Goal: Information Seeking & Learning: Obtain resource

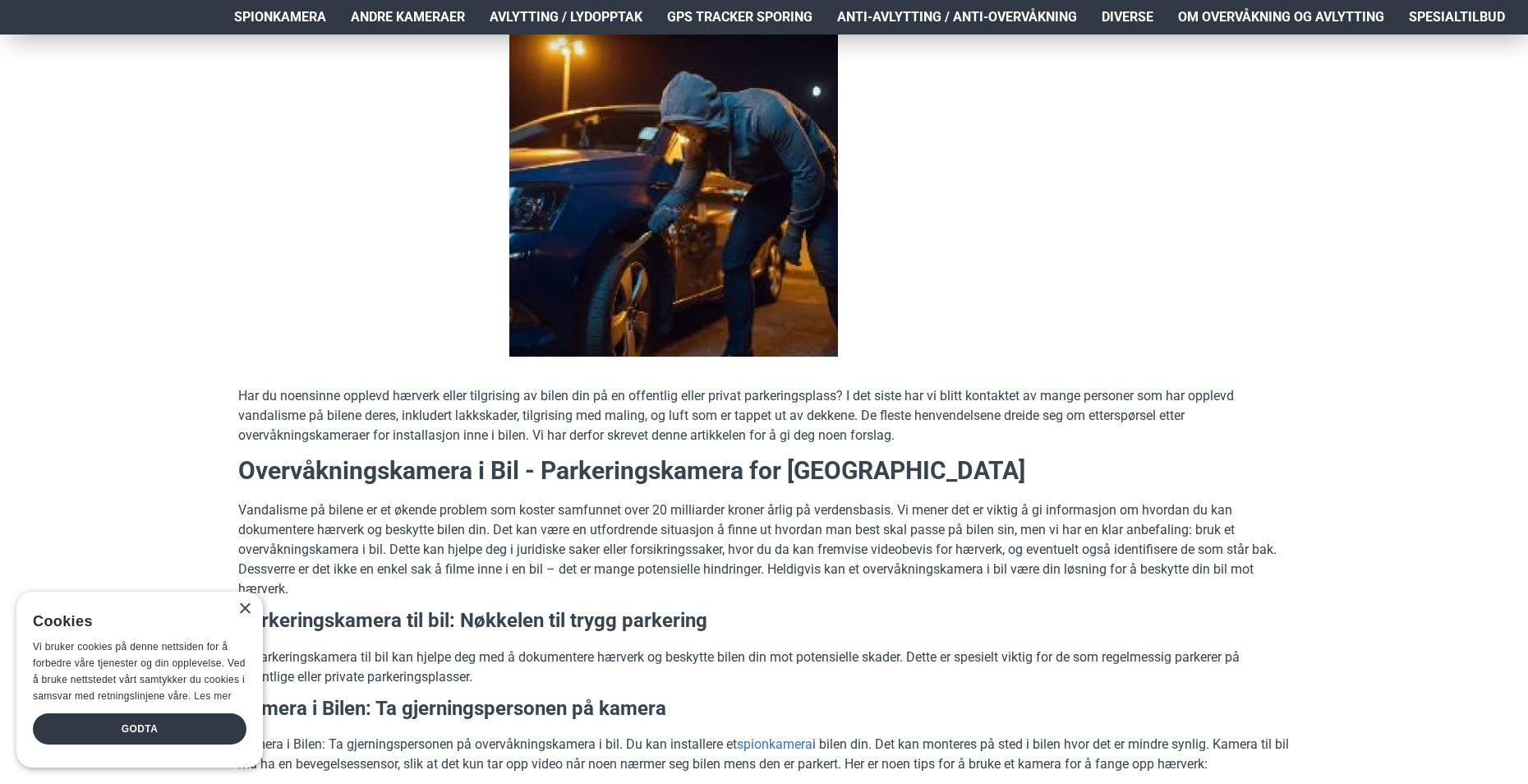
scroll to position [311, 0]
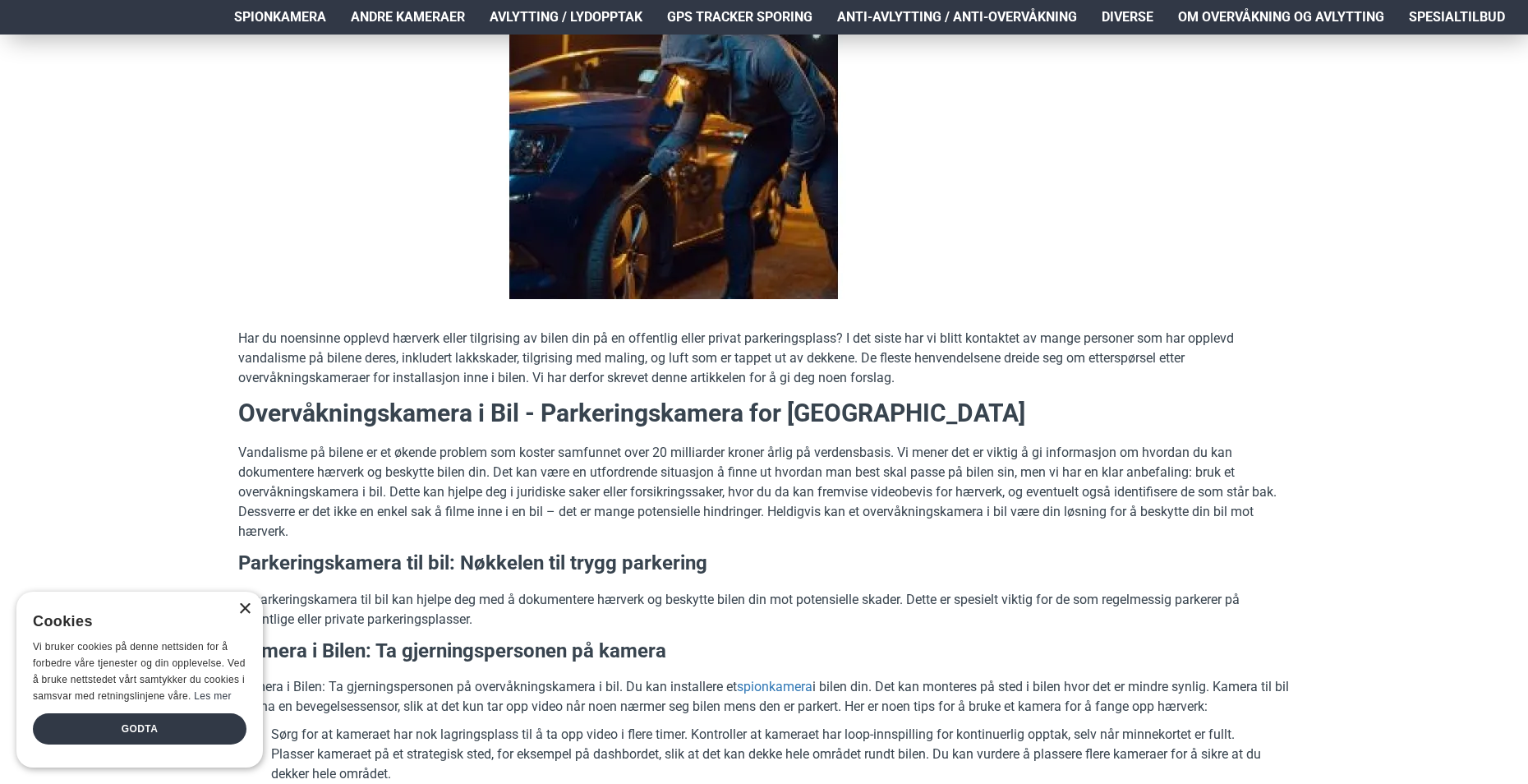
click at [243, 603] on div "×" at bounding box center [244, 609] width 12 height 12
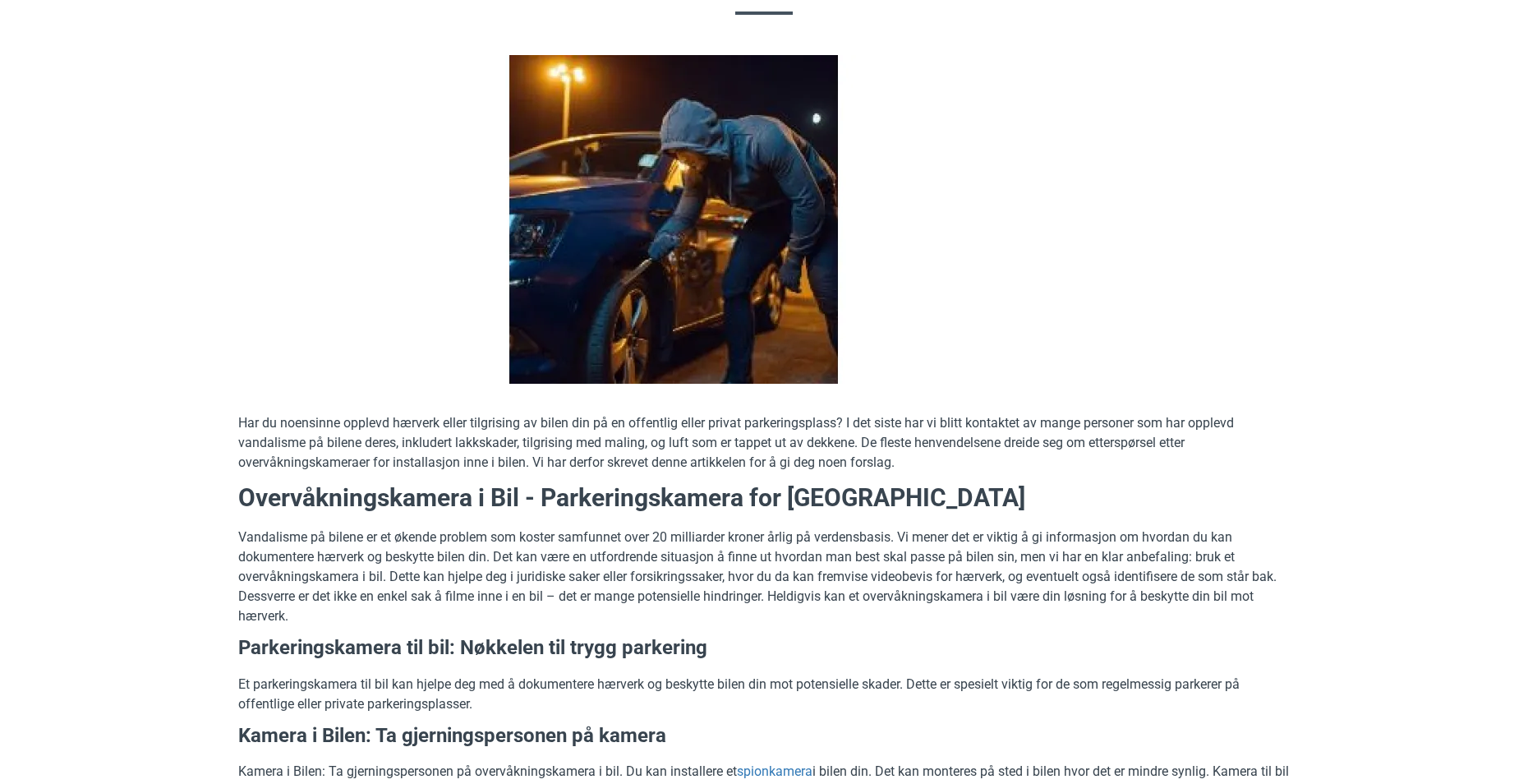
scroll to position [0, 0]
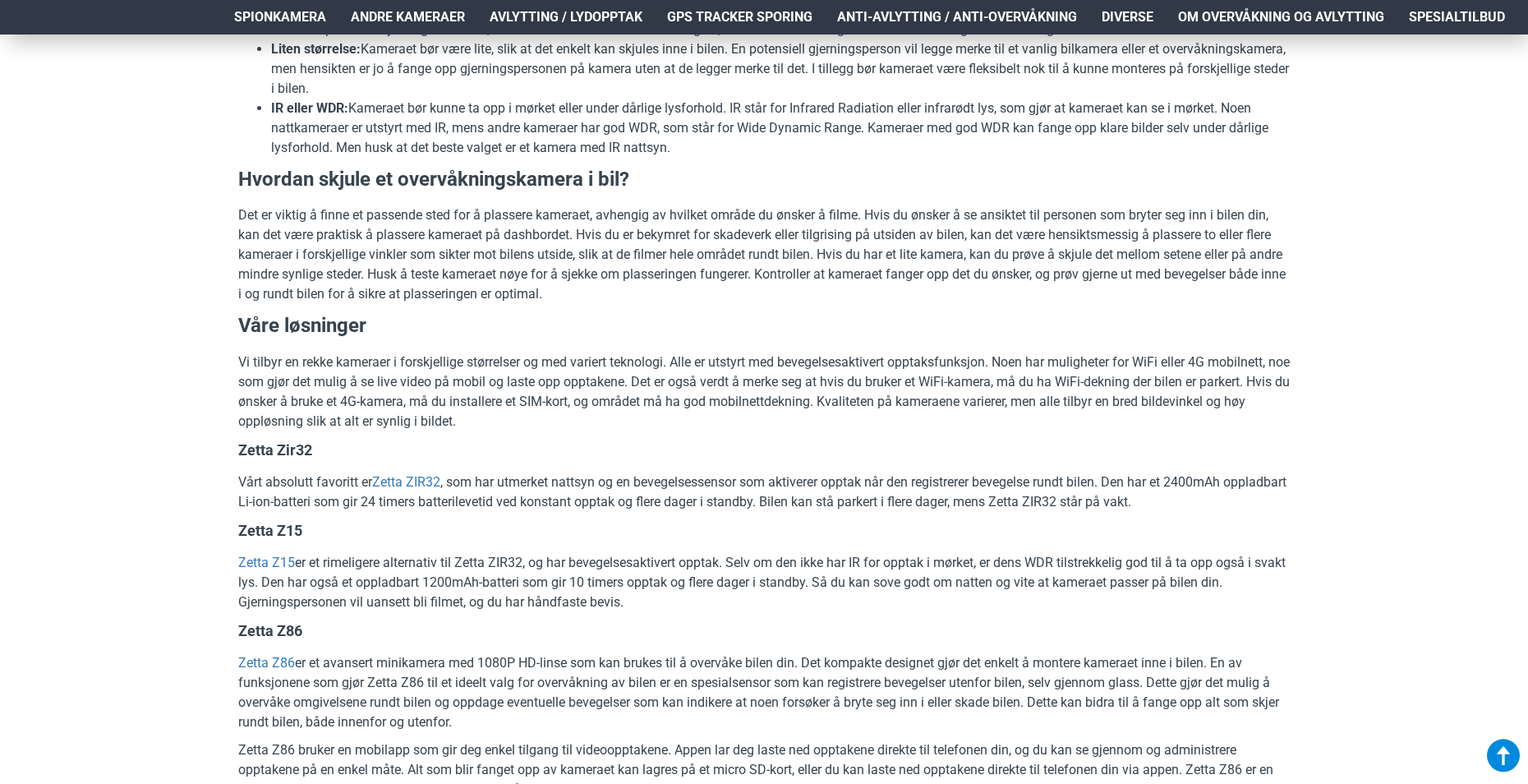
scroll to position [1592, 0]
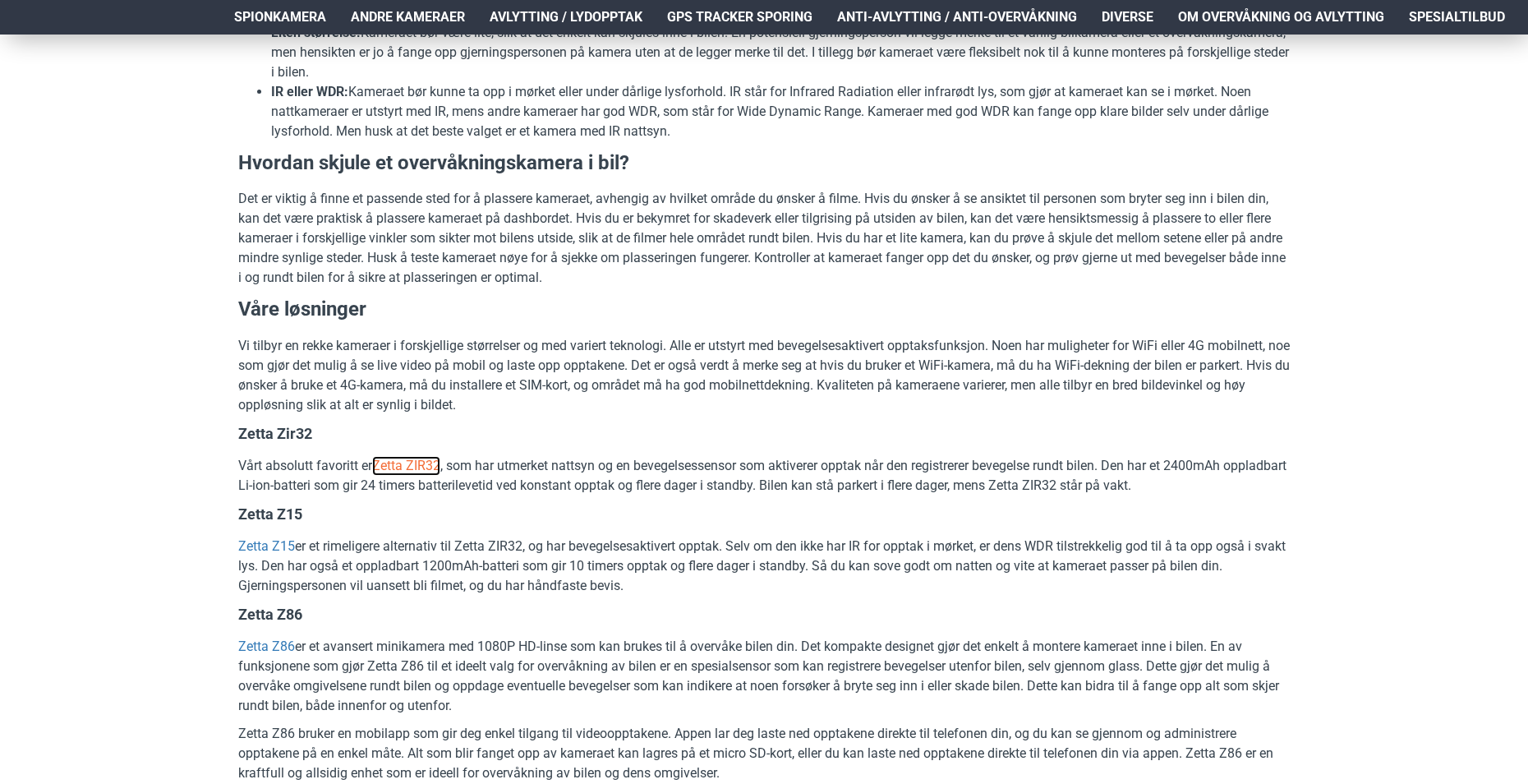
click at [408, 464] on link "Zetta ZIR32" at bounding box center [405, 465] width 68 height 20
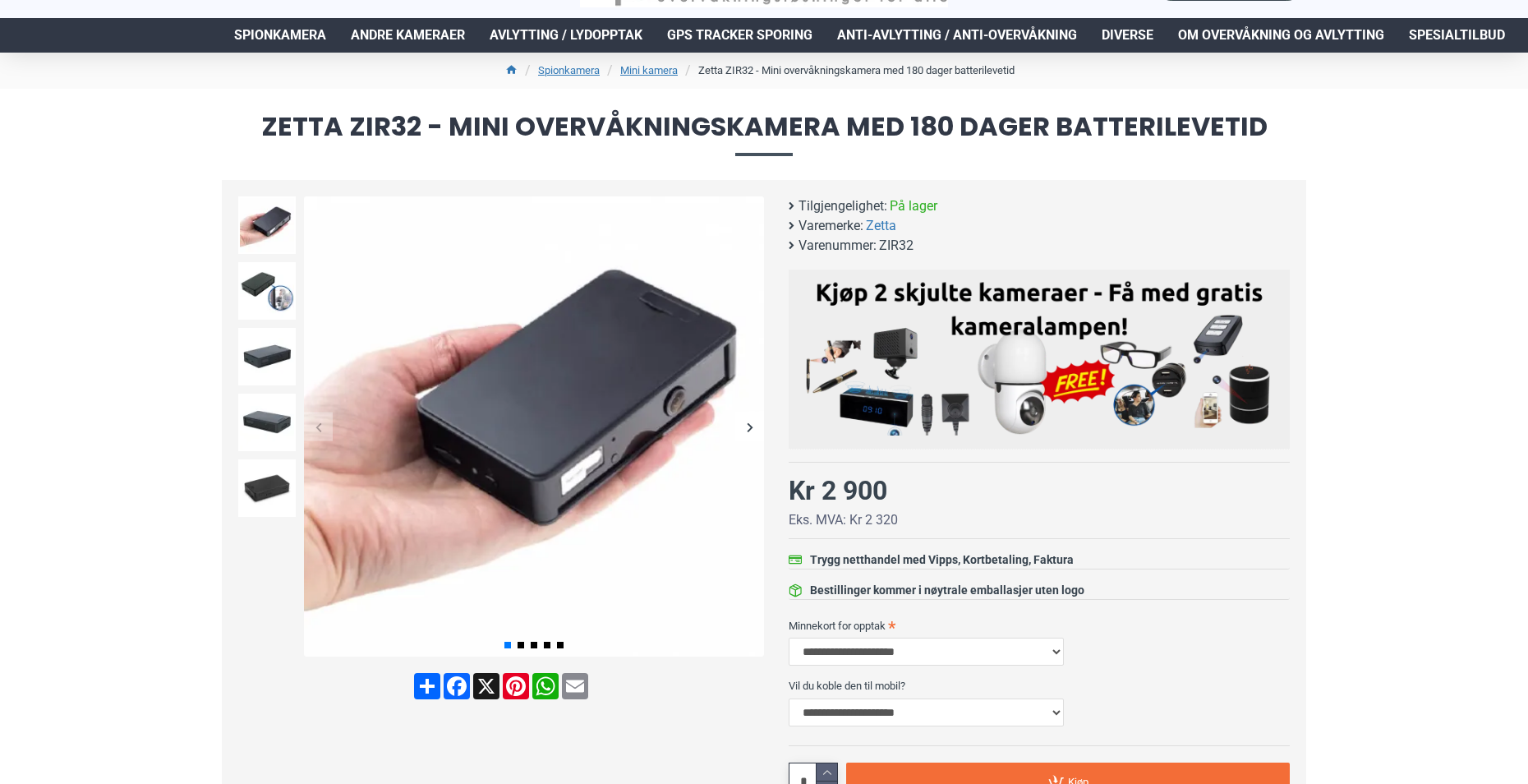
scroll to position [62, 0]
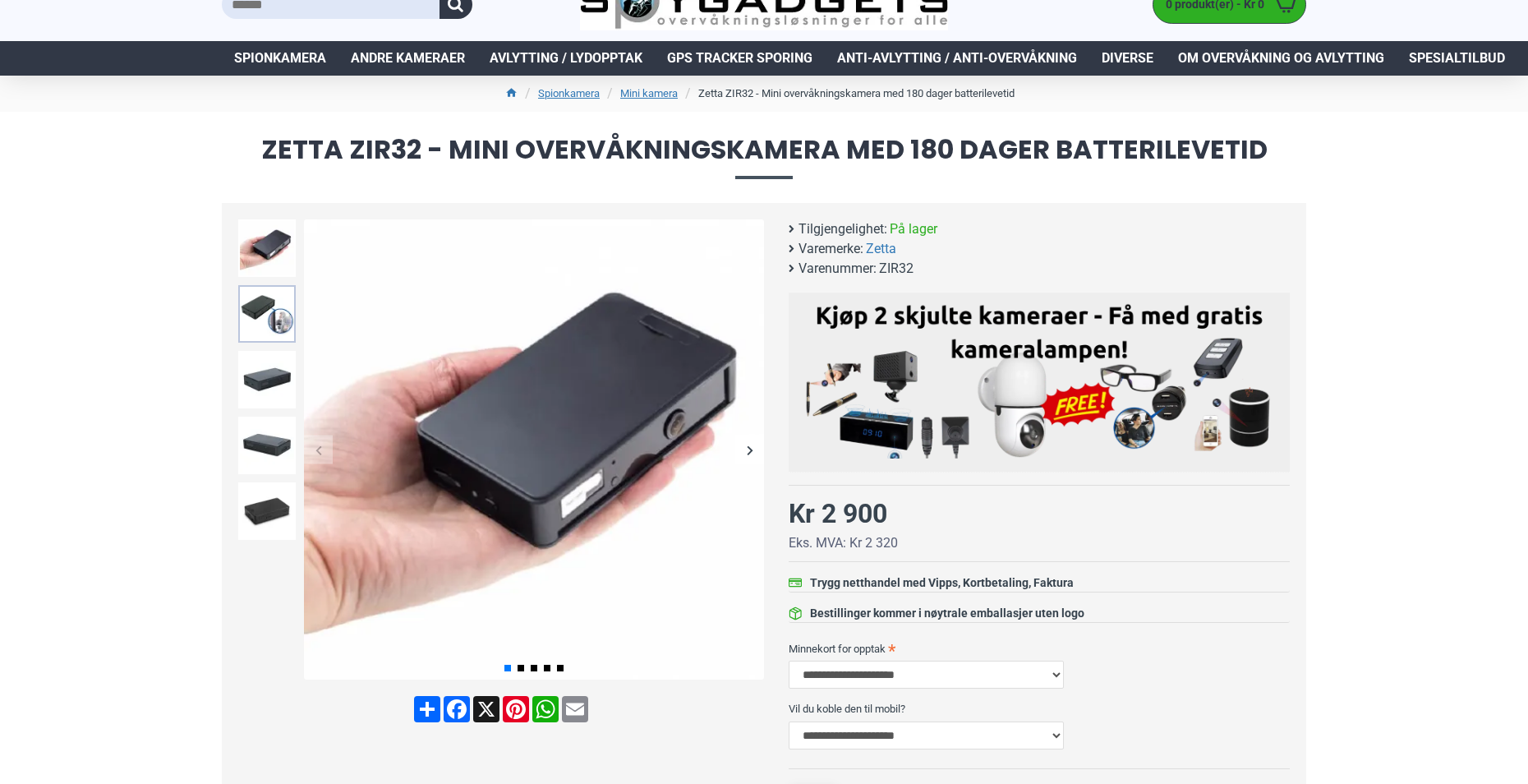
click at [263, 311] on img at bounding box center [267, 314] width 57 height 57
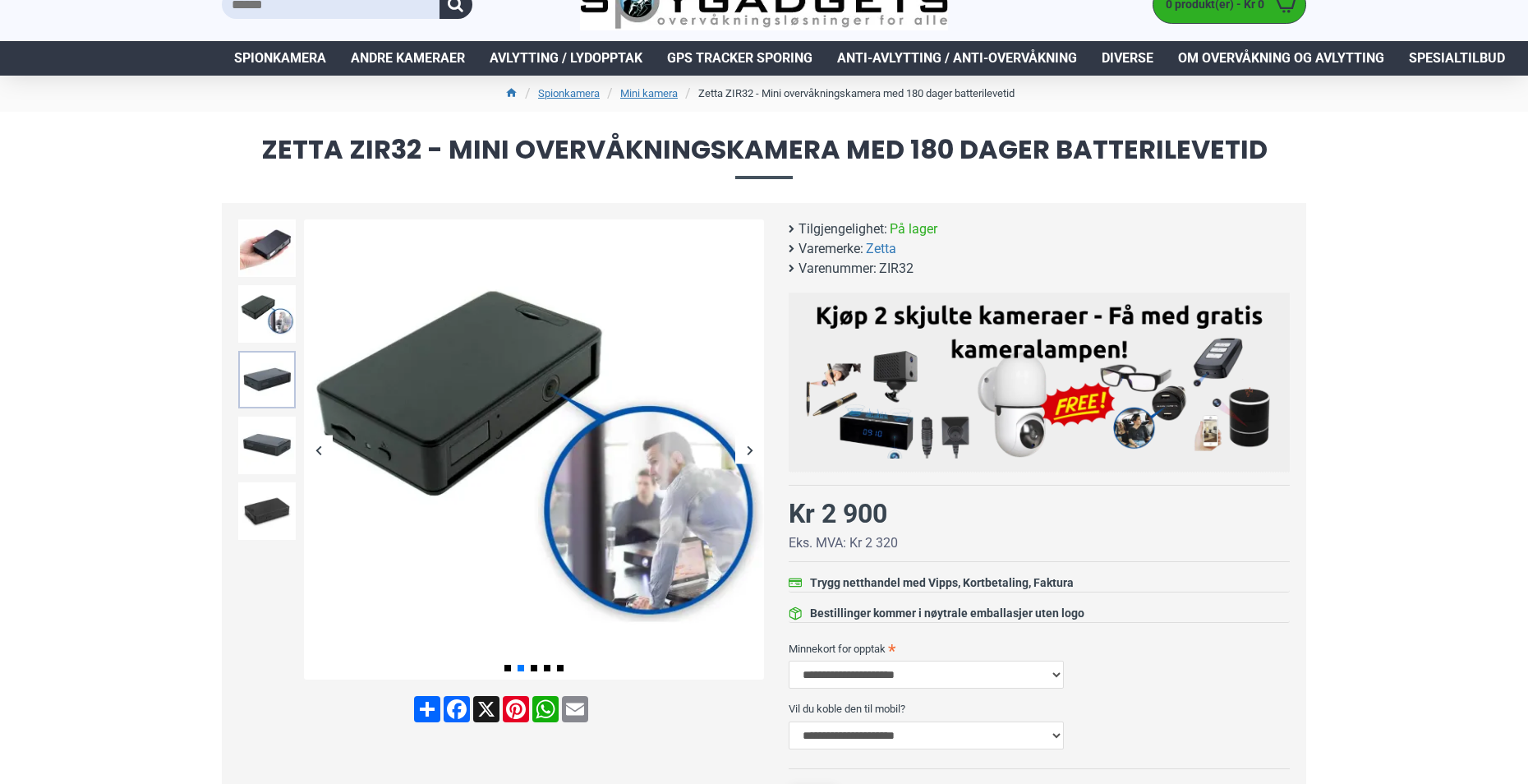
click at [263, 382] on img at bounding box center [267, 380] width 57 height 57
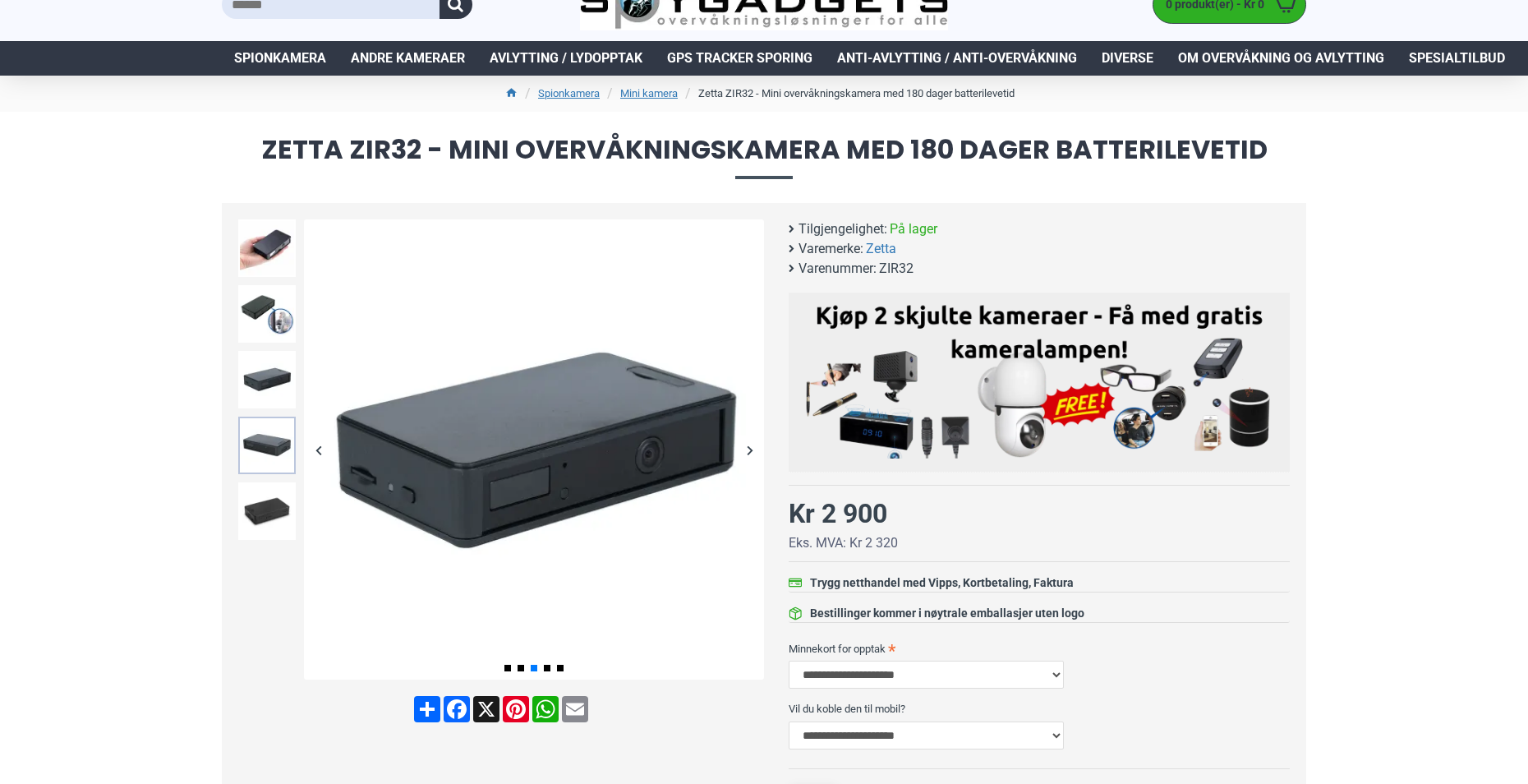
click at [263, 457] on img at bounding box center [267, 445] width 57 height 57
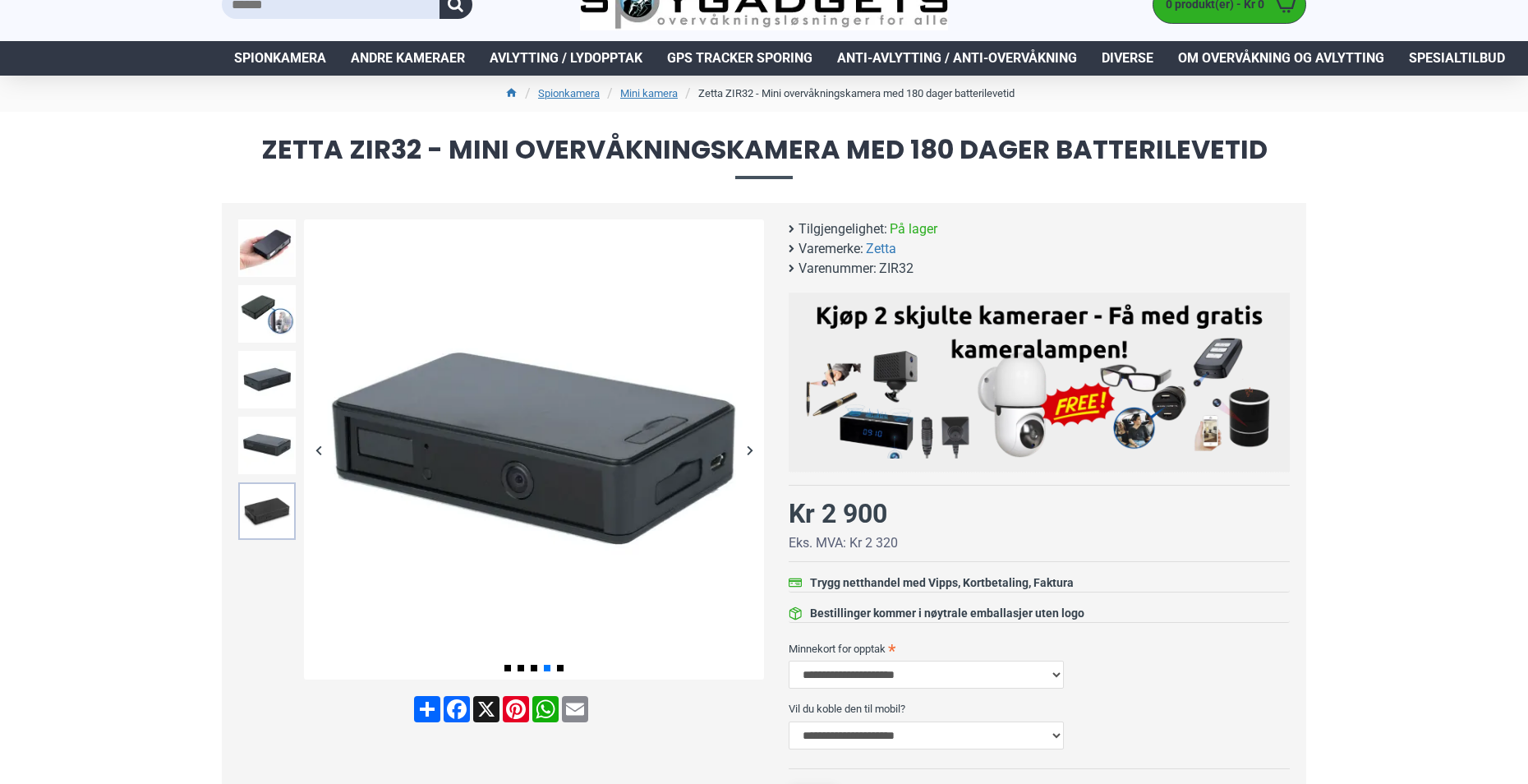
click at [265, 498] on img at bounding box center [267, 511] width 57 height 57
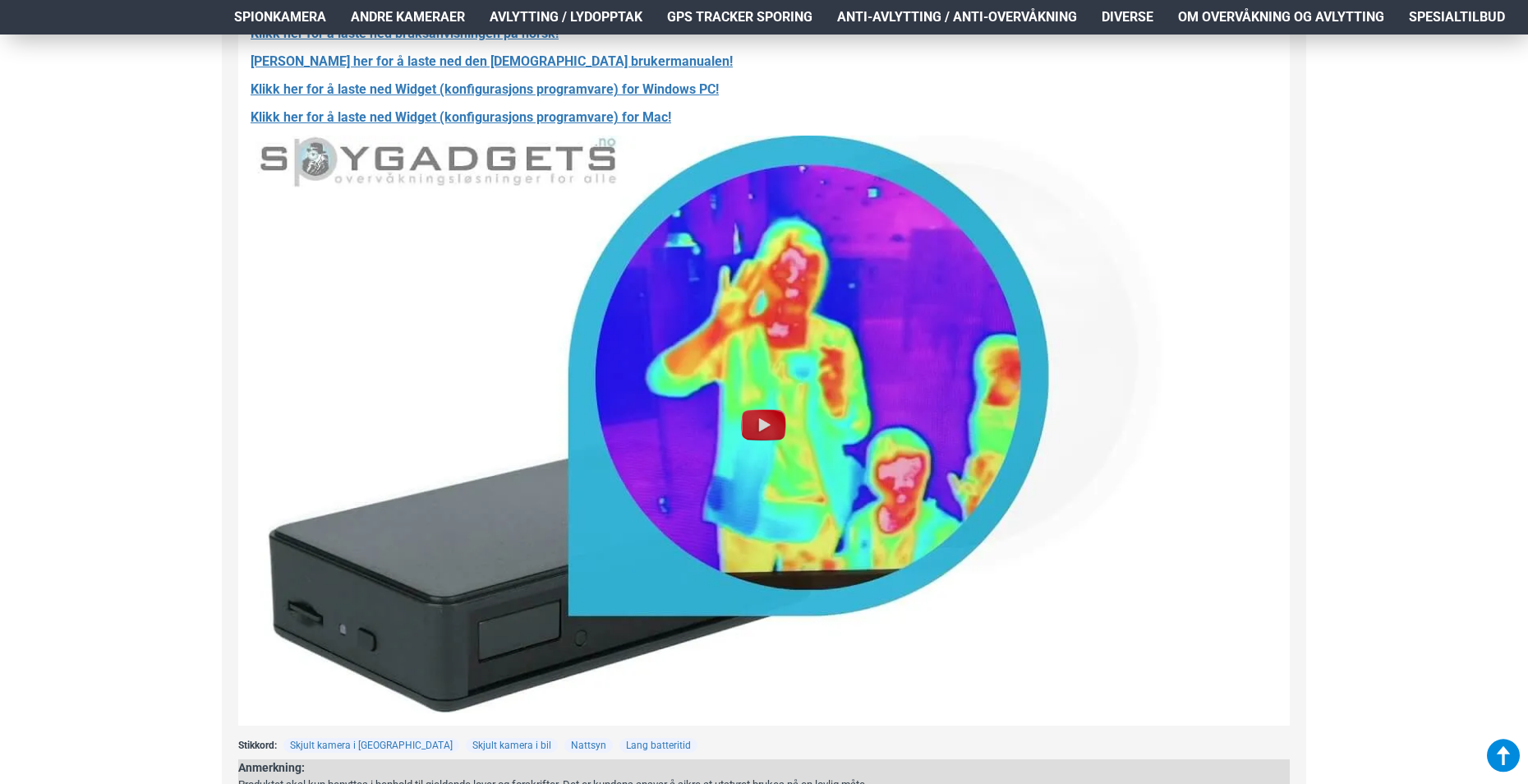
scroll to position [1440, 0]
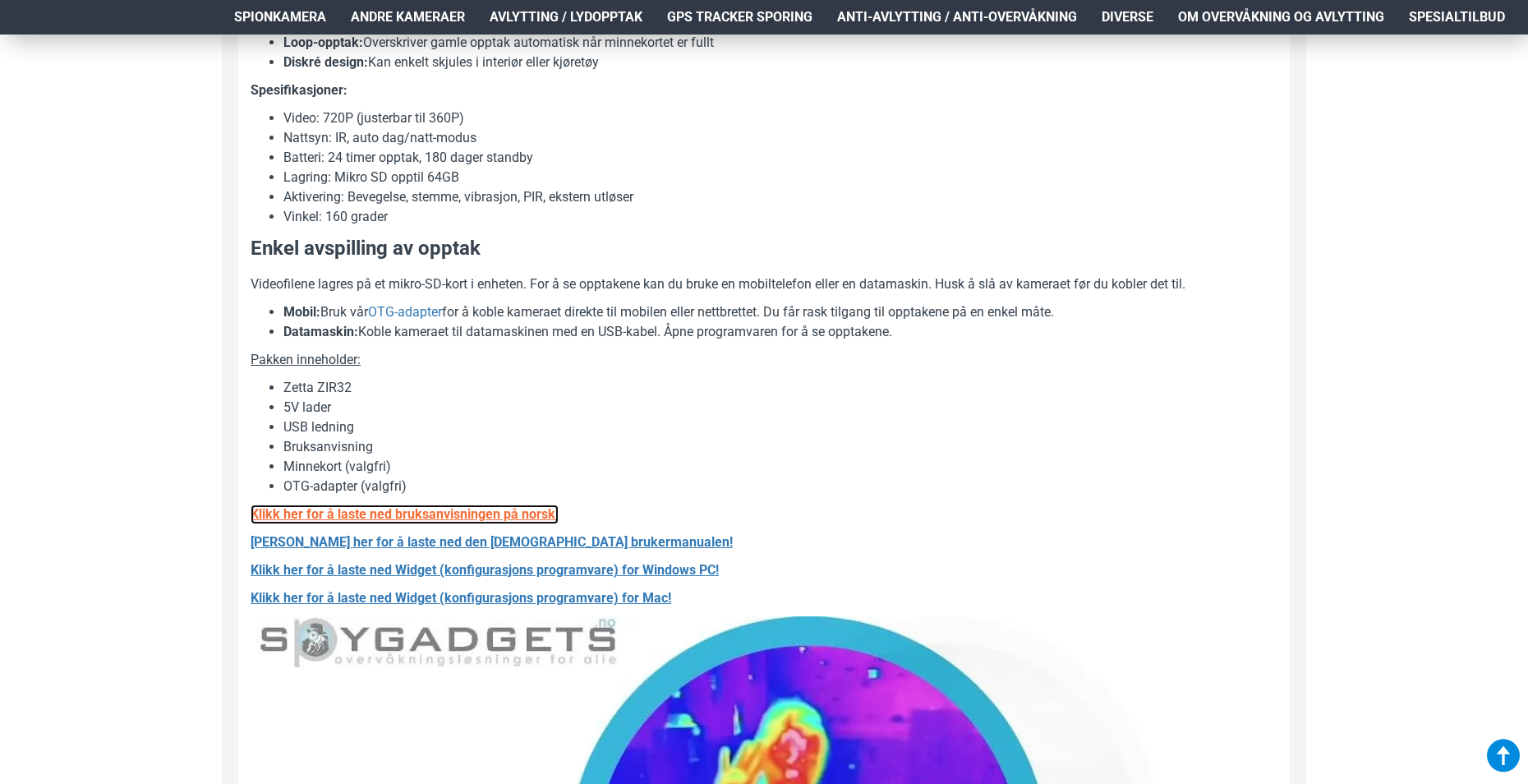
click at [411, 512] on u "Klikk her for å laste ned bruksanvisningen på norsk!" at bounding box center [404, 514] width 308 height 15
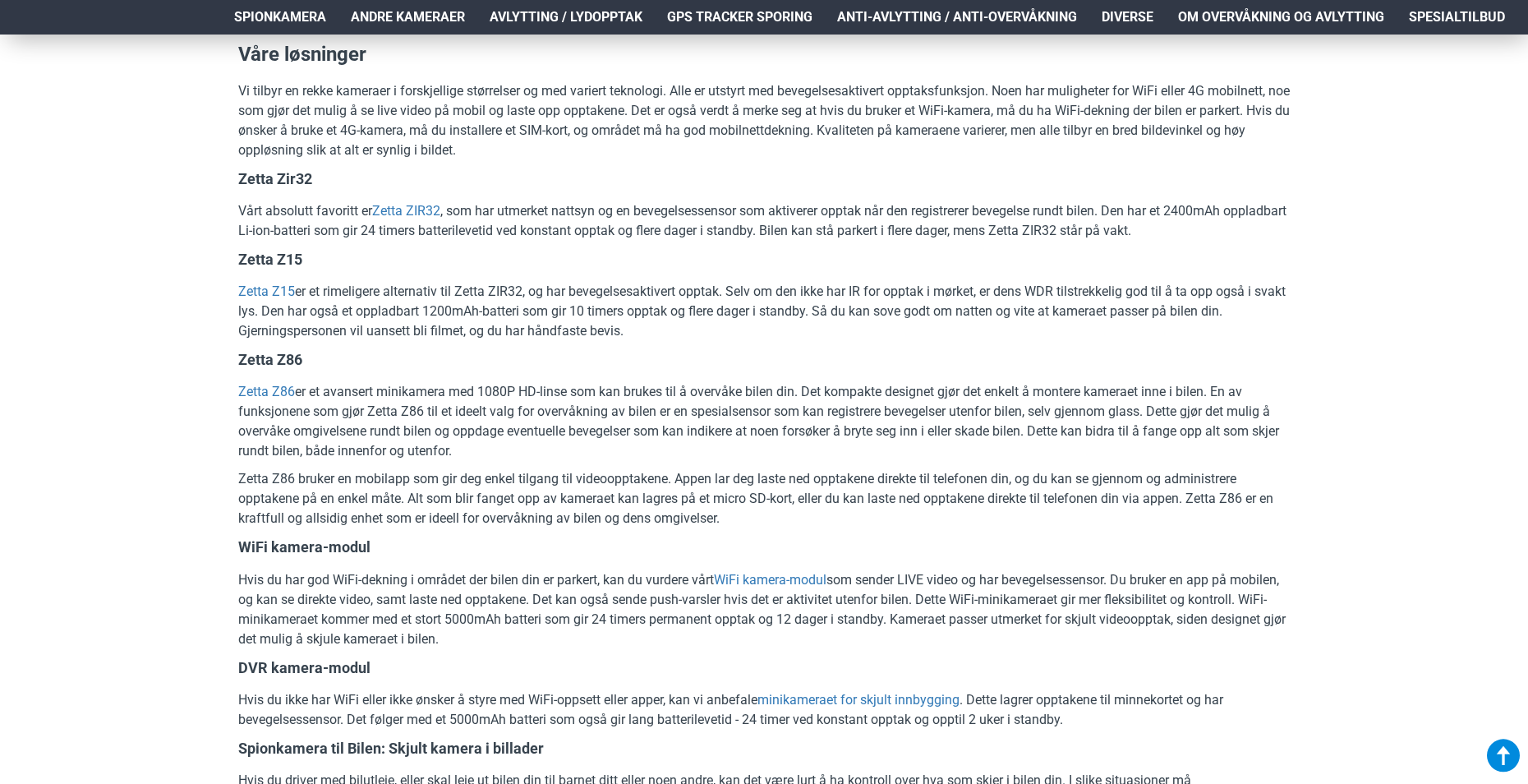
scroll to position [1845, 0]
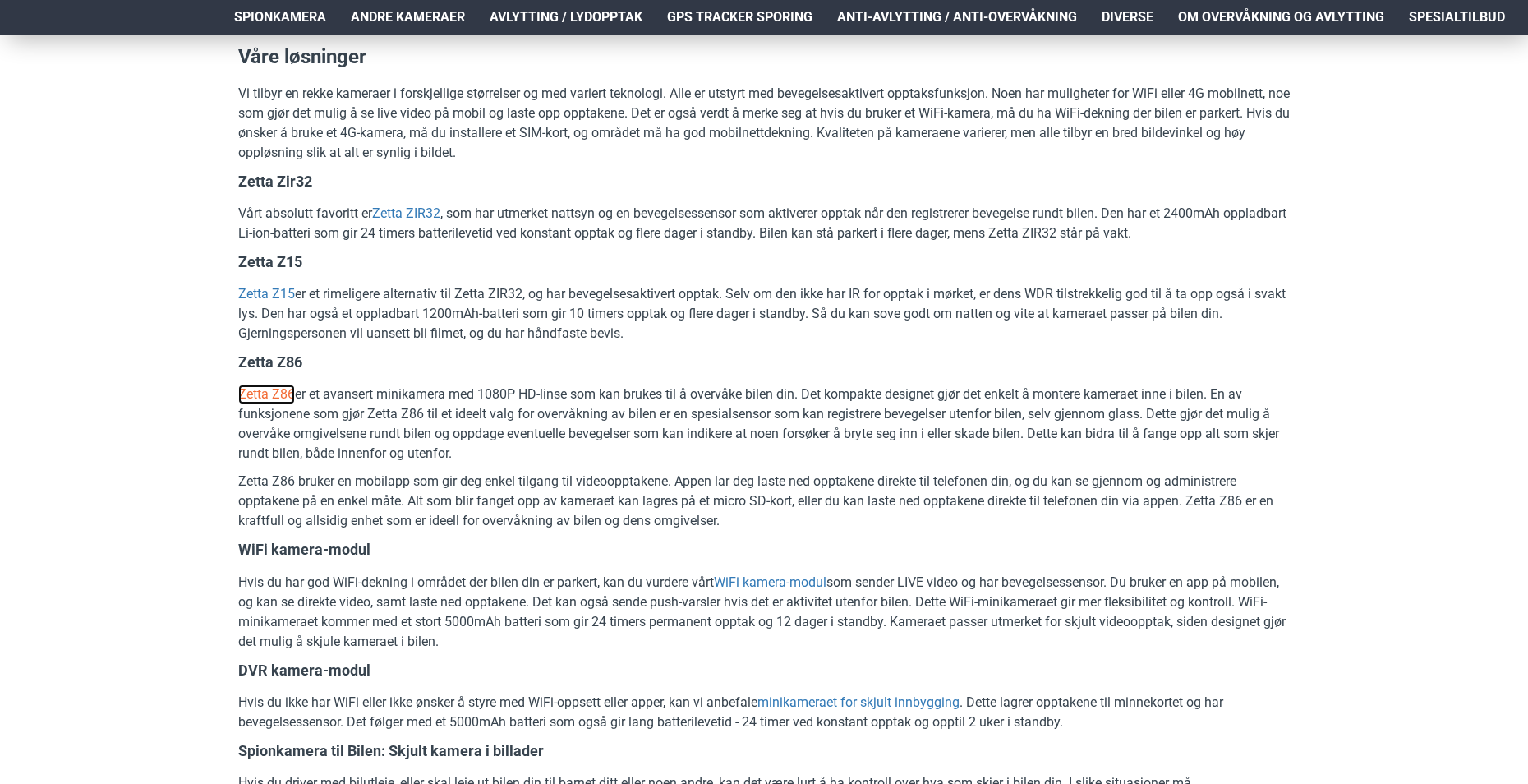
click at [264, 390] on link "Zetta Z86" at bounding box center [266, 394] width 56 height 20
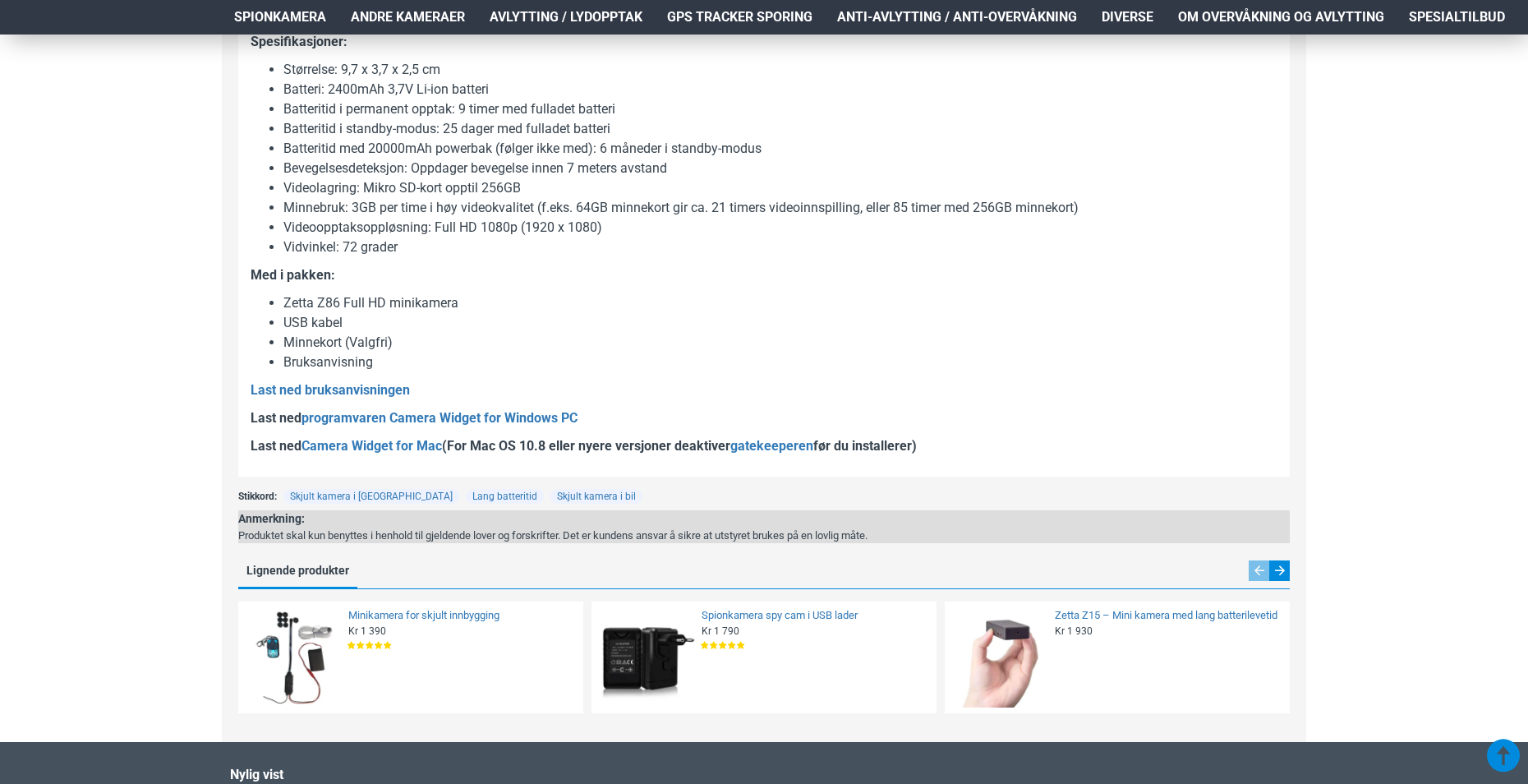
scroll to position [1649, 0]
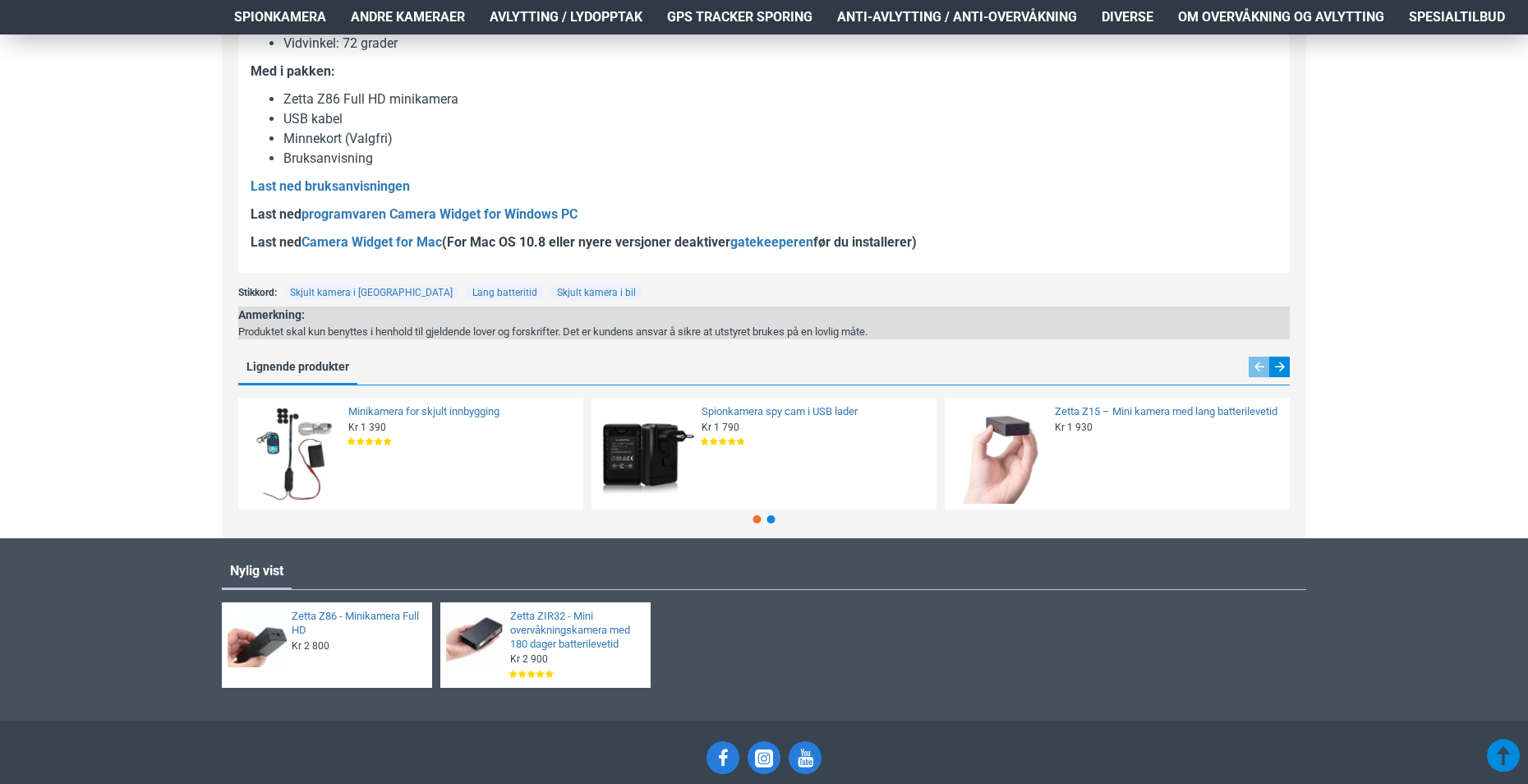
click at [660, 458] on img at bounding box center [647, 453] width 100 height 100
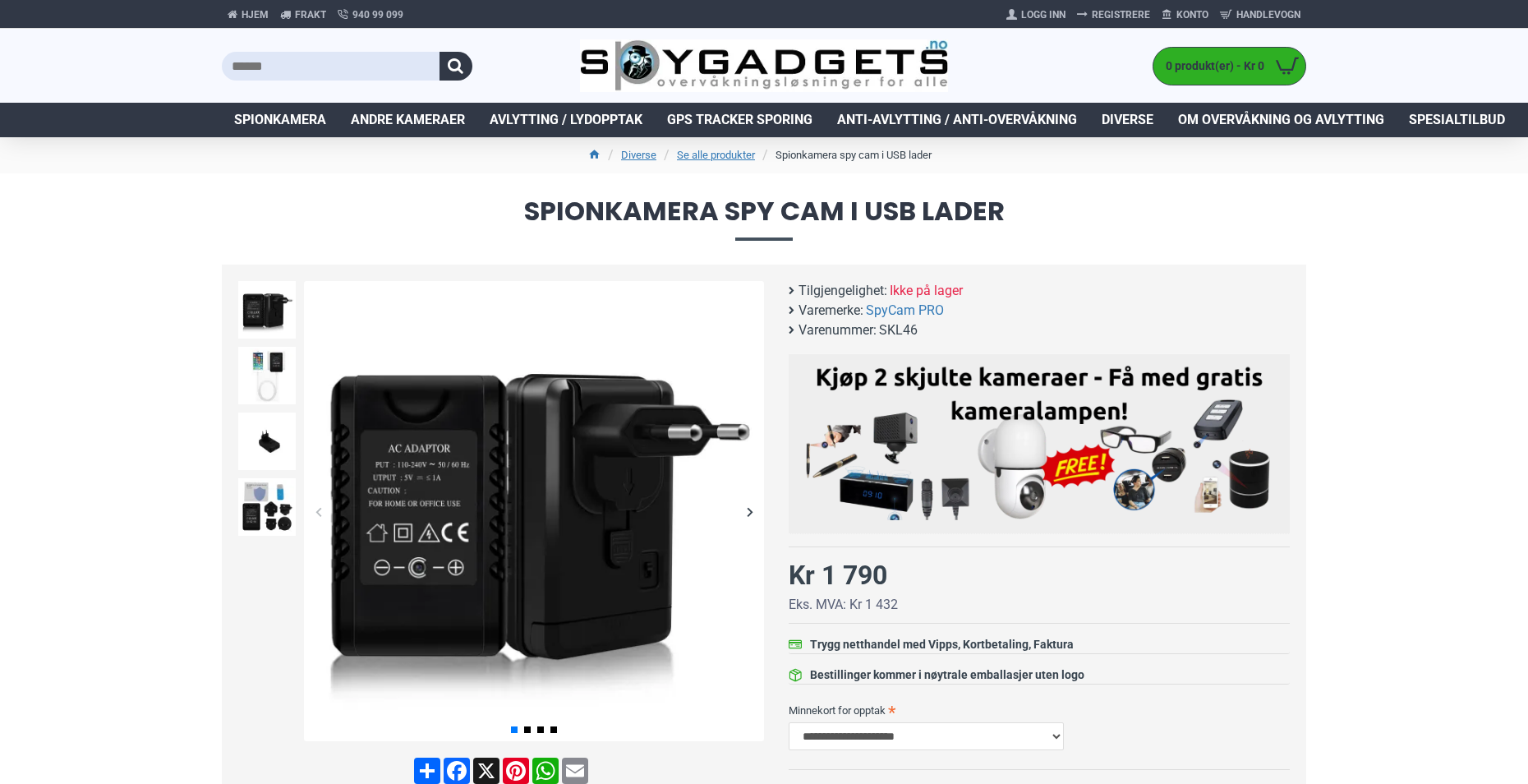
scroll to position [32, 0]
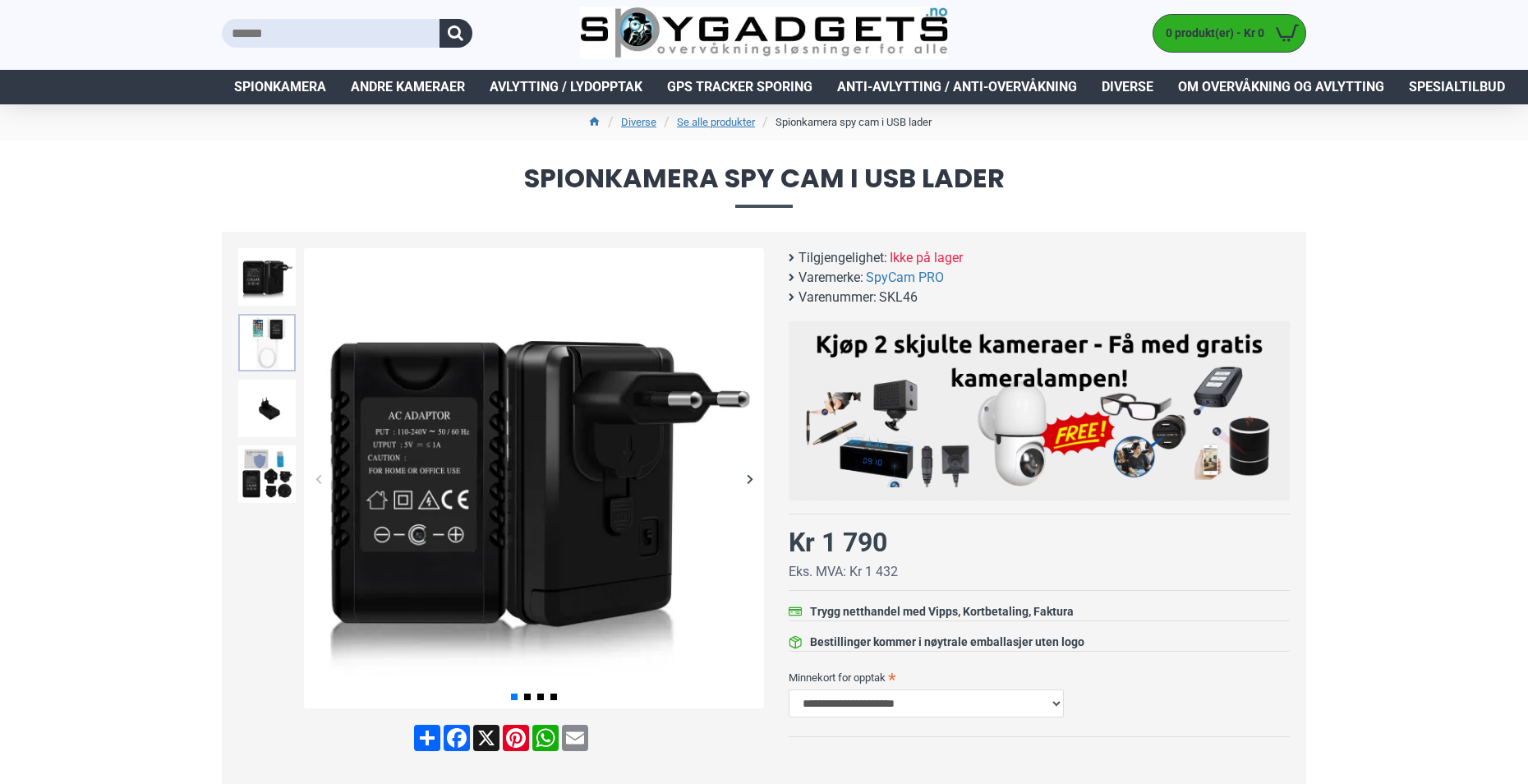
click at [276, 331] on img at bounding box center [267, 342] width 57 height 57
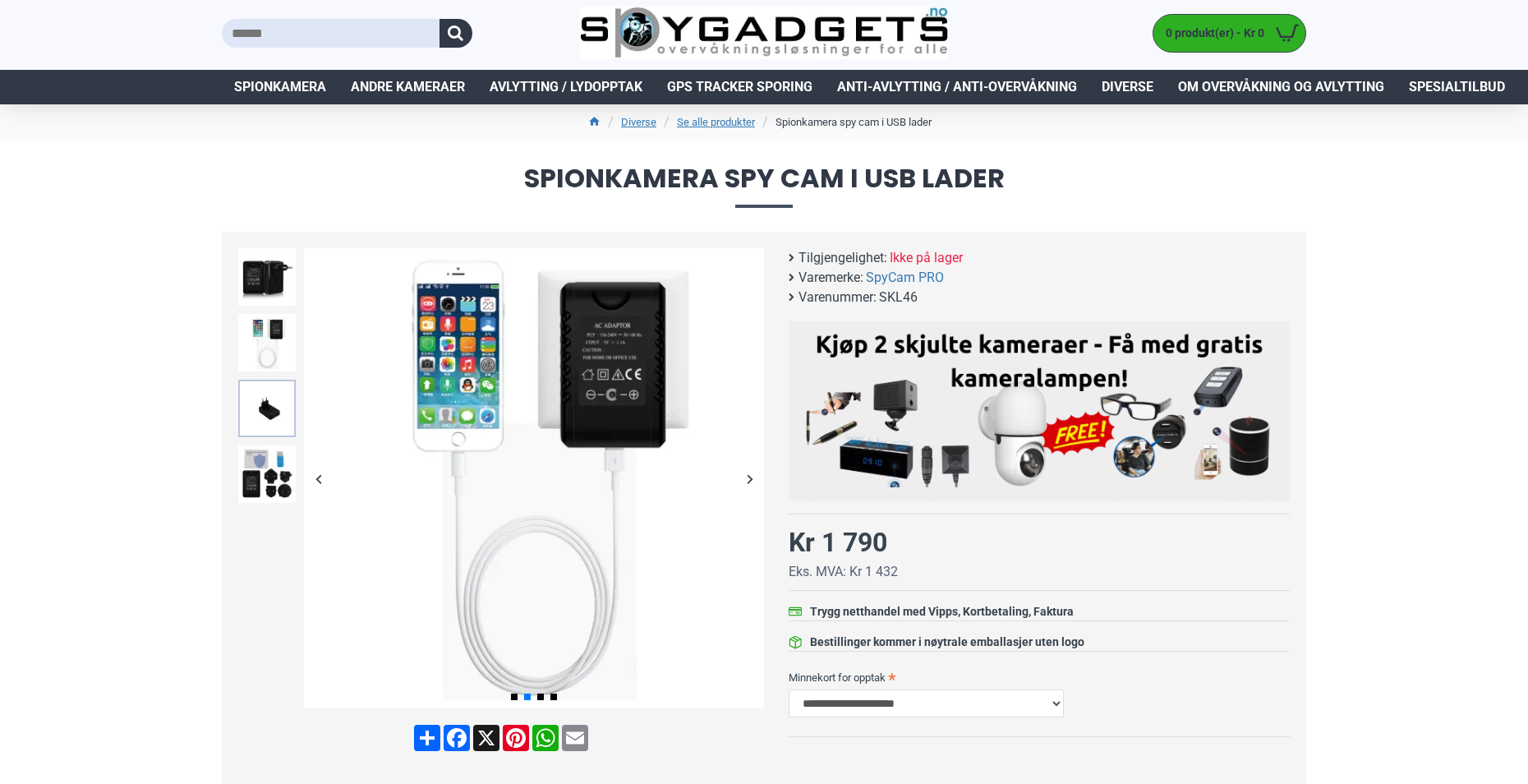
click at [271, 405] on img at bounding box center [267, 408] width 57 height 57
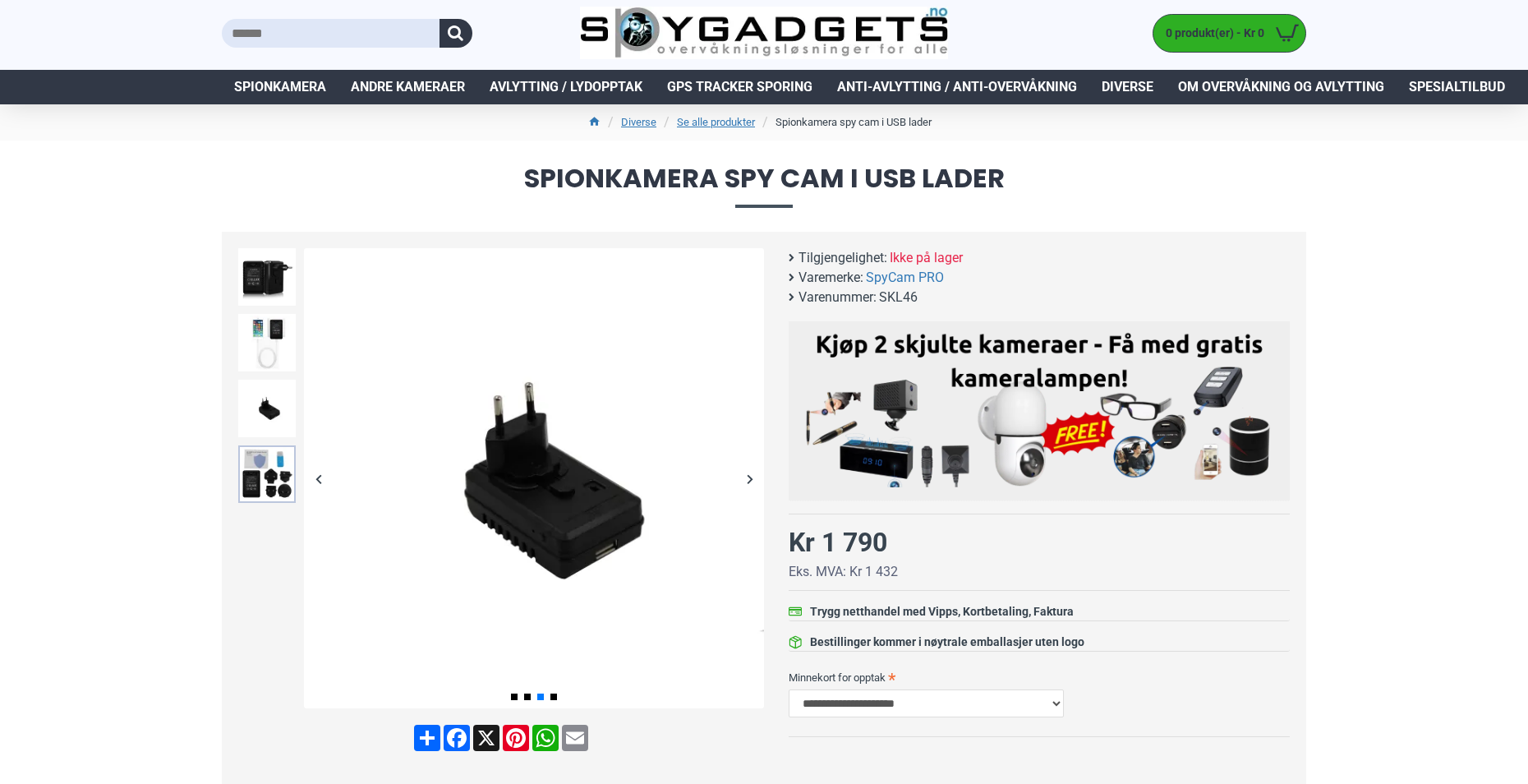
click at [270, 470] on img at bounding box center [267, 474] width 57 height 57
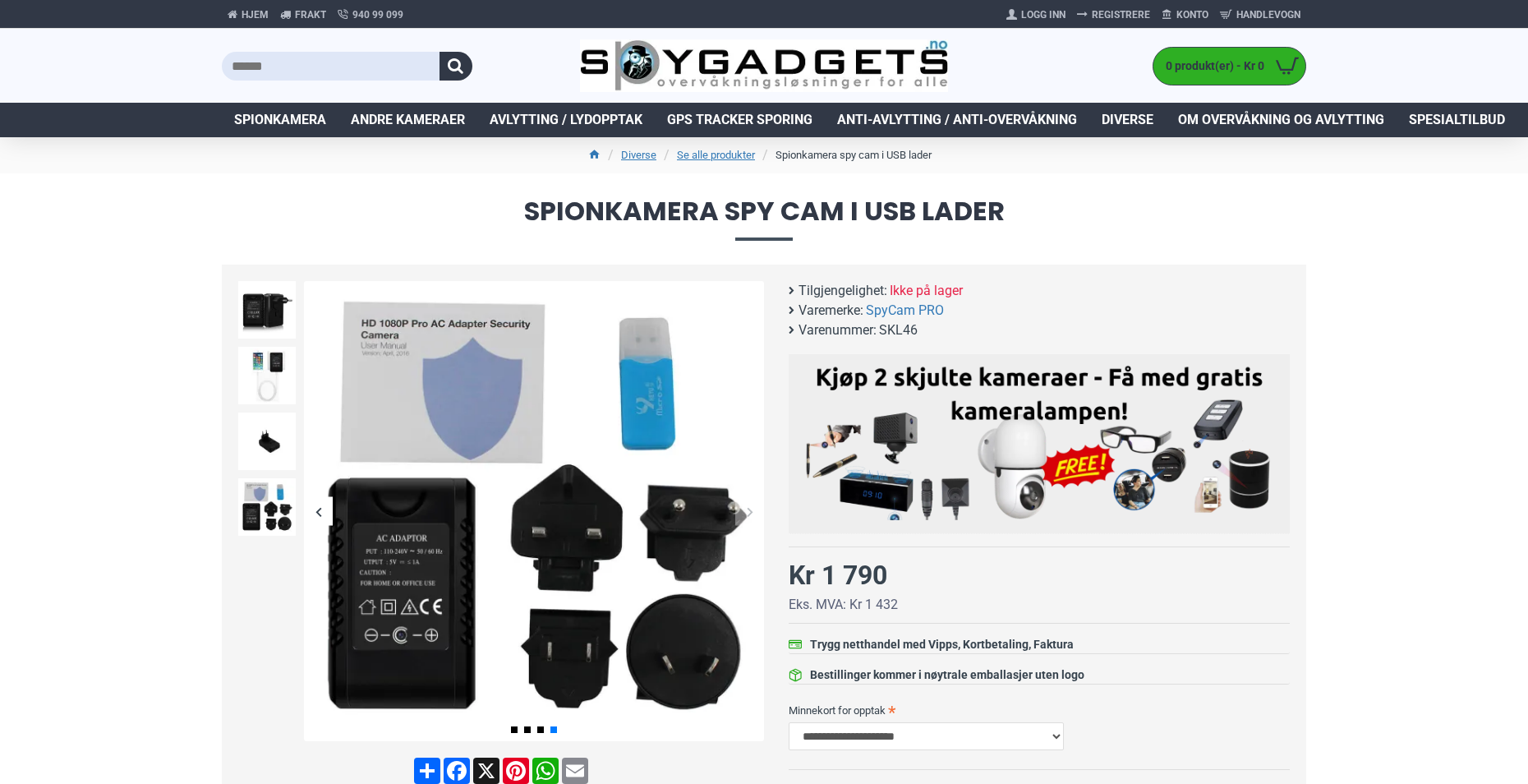
scroll to position [3, 0]
